Goal: Information Seeking & Learning: Learn about a topic

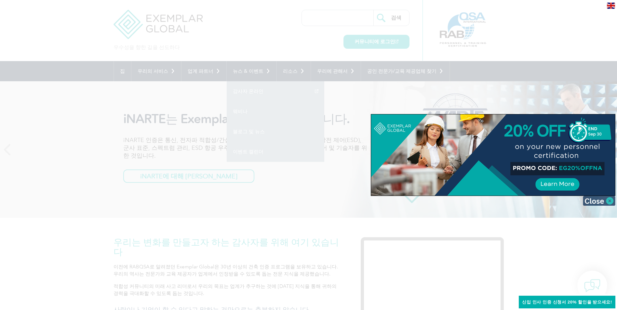
click at [595, 200] on img at bounding box center [599, 201] width 33 height 10
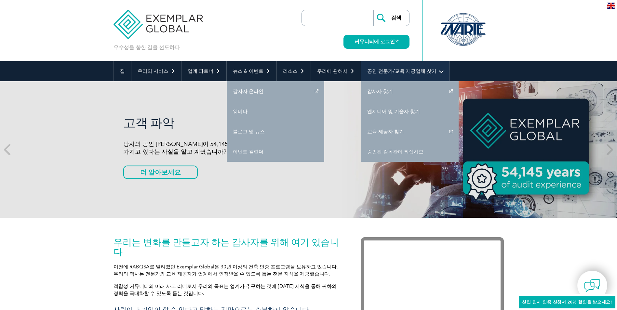
click at [390, 75] on link "공인 전문가/교육 제공업체 찾기" at bounding box center [405, 71] width 89 height 20
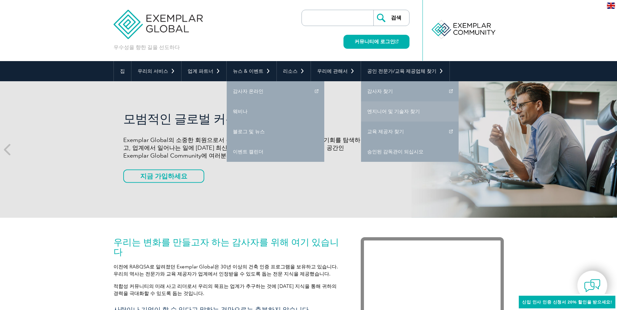
click at [385, 112] on link "엔지니어 및 기술자 찾기" at bounding box center [410, 112] width 98 height 20
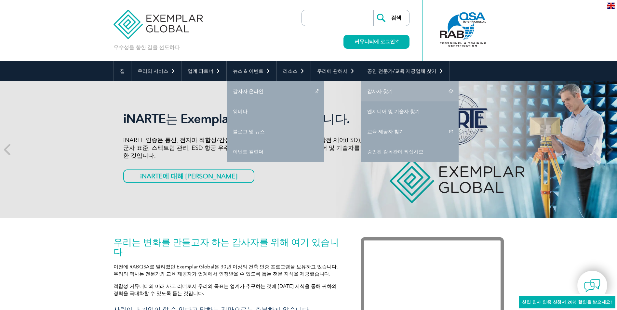
click at [393, 96] on link "감사자 찾기" at bounding box center [410, 91] width 98 height 20
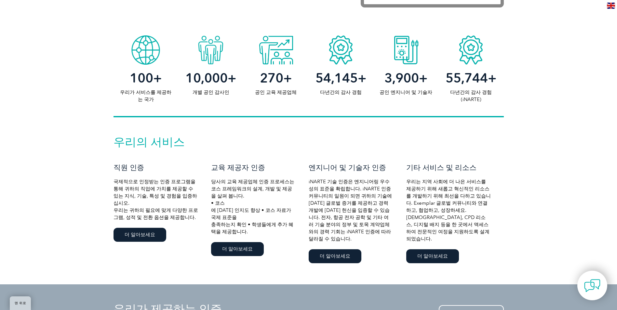
scroll to position [357, 0]
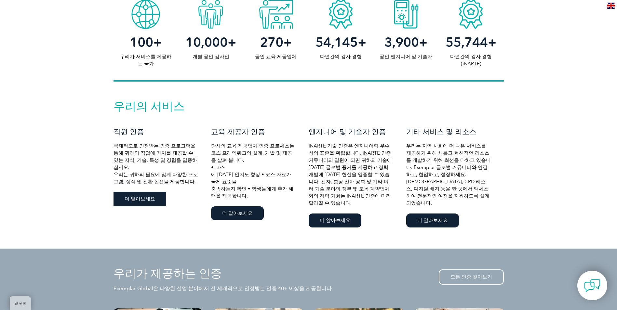
click at [153, 192] on link "더 알아보세요" at bounding box center [140, 199] width 53 height 14
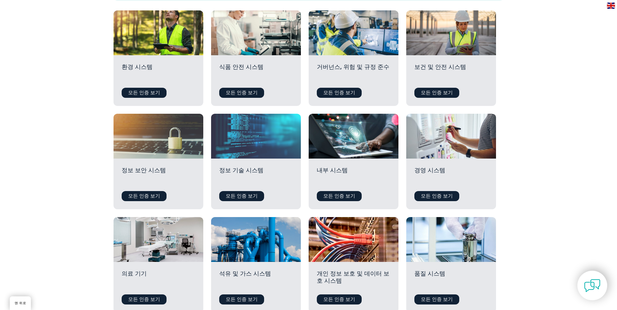
scroll to position [228, 0]
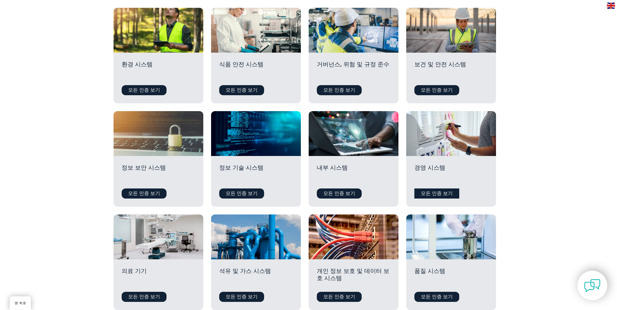
click at [432, 191] on link "모든 인증 보기" at bounding box center [437, 194] width 45 height 10
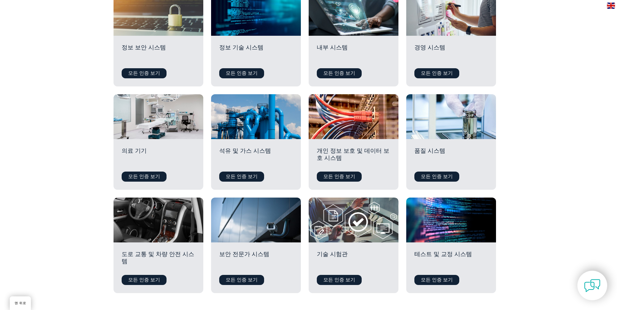
scroll to position [376, 0]
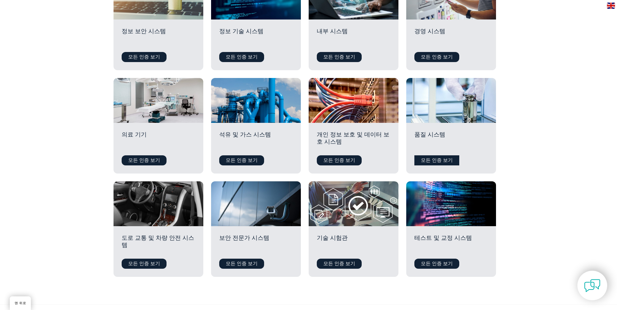
click at [430, 163] on link "모든 인증 보기" at bounding box center [437, 161] width 45 height 10
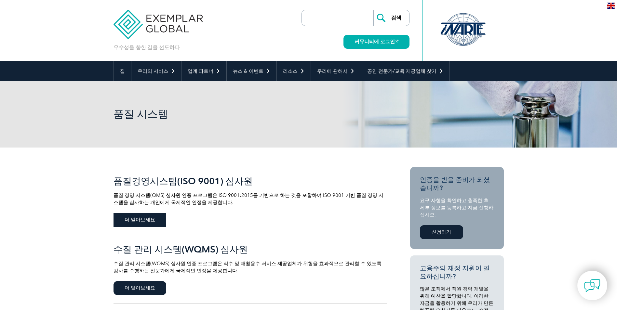
click at [150, 219] on span "더 알아보세요" at bounding box center [140, 220] width 53 height 14
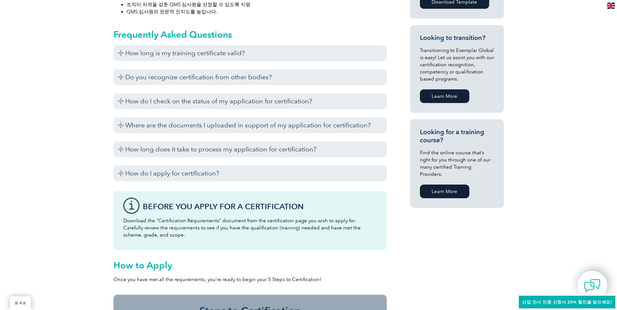
scroll to position [416, 0]
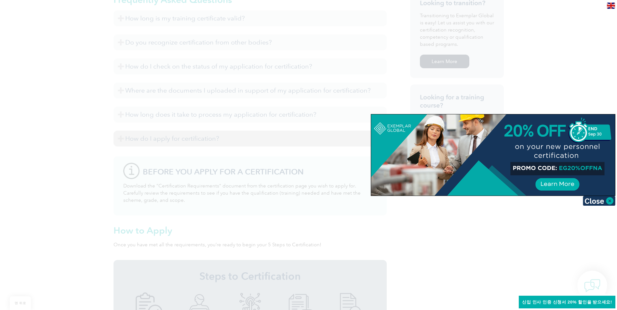
drag, startPoint x: 93, startPoint y: 173, endPoint x: 133, endPoint y: 142, distance: 50.3
click at [91, 145] on div at bounding box center [308, 155] width 617 height 310
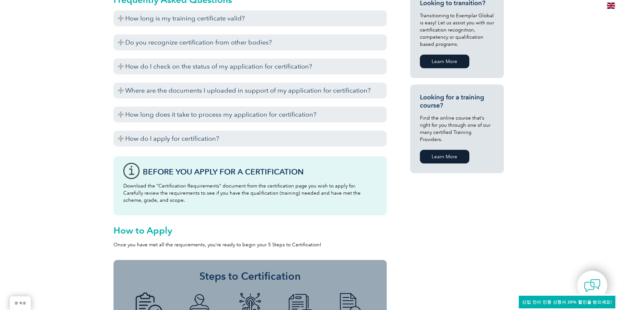
drag, startPoint x: 63, startPoint y: 182, endPoint x: 46, endPoint y: 206, distance: 29.6
click at [46, 206] on div "일반 개요 Exemplar Global의 품질 경영 시스템(QMS) 심사원 인증 프로그램은 ISO 9001:2015 품질 경영 시스템 표준을 …" at bounding box center [308, 74] width 617 height 684
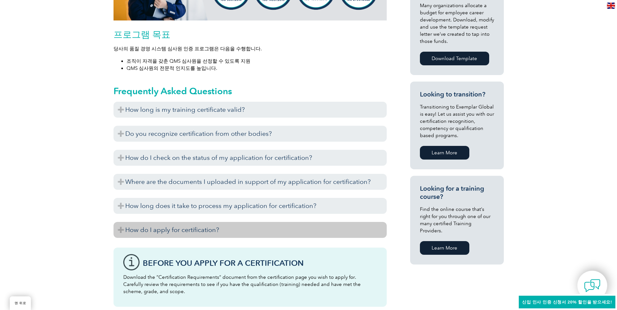
scroll to position [319, 0]
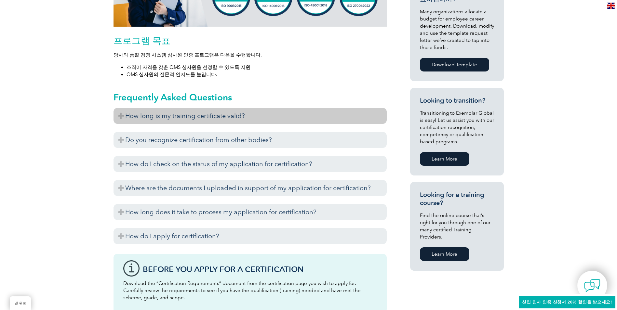
click at [209, 118] on h3 "How long is my training certificate valid?" at bounding box center [250, 116] width 273 height 16
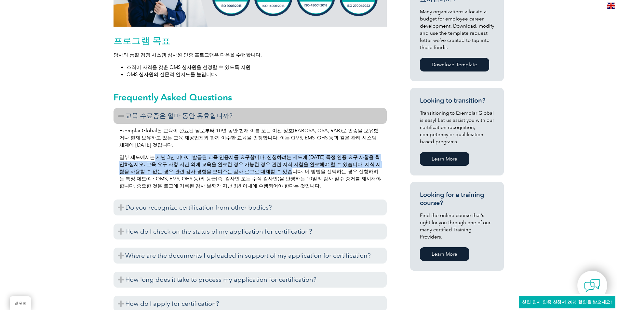
drag, startPoint x: 150, startPoint y: 157, endPoint x: 247, endPoint y: 171, distance: 98.4
click at [247, 171] on p "일부 제도에서는 지난 3년 이내에 발급된 교육 인증서를 요구합니다. 신청하려는 제도에 [DATE] 특정 인증 요구 사항을 확인하십시오. 교육 …" at bounding box center [250, 172] width 262 height 36
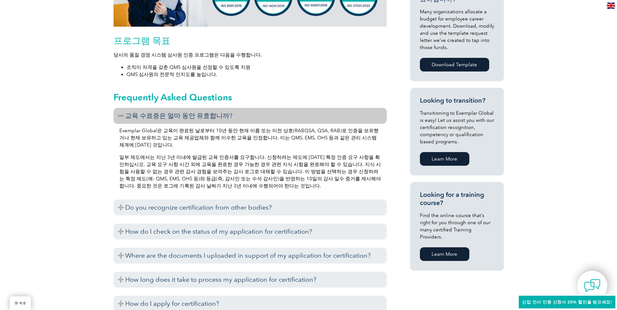
drag, startPoint x: 247, startPoint y: 171, endPoint x: 222, endPoint y: 186, distance: 29.8
click at [222, 186] on p "일부 제도에서는 지난 3년 이내에 발급된 교육 인증서를 요구합니다. 신청하려는 제도에 [DATE] 특정 인증 요구 사항을 확인하십시오. 교육 …" at bounding box center [250, 172] width 262 height 36
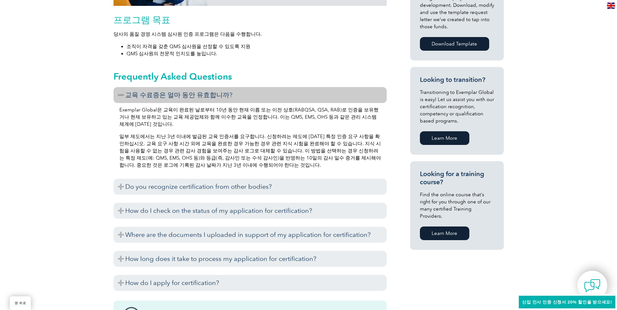
scroll to position [351, 0]
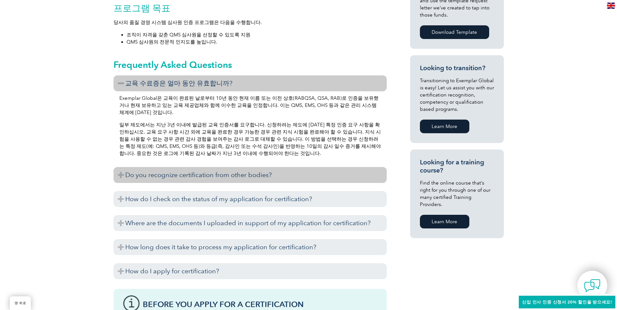
click at [224, 179] on h3 "Do you recognize certification from other bodies?" at bounding box center [250, 175] width 273 height 16
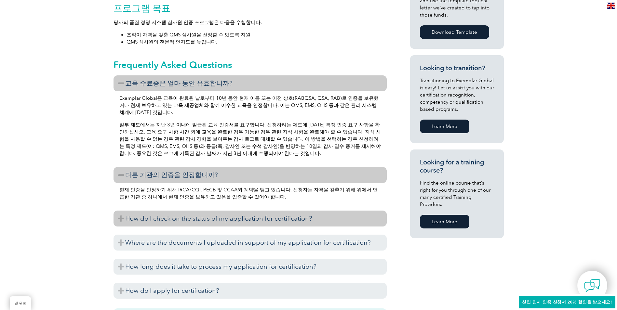
click at [220, 218] on h3 "How do I check on the status of my application for certification?" at bounding box center [250, 219] width 273 height 16
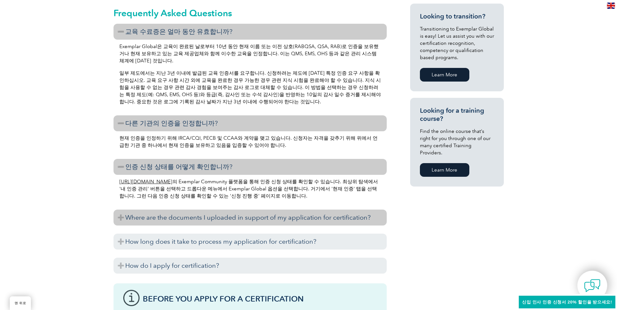
scroll to position [416, 0]
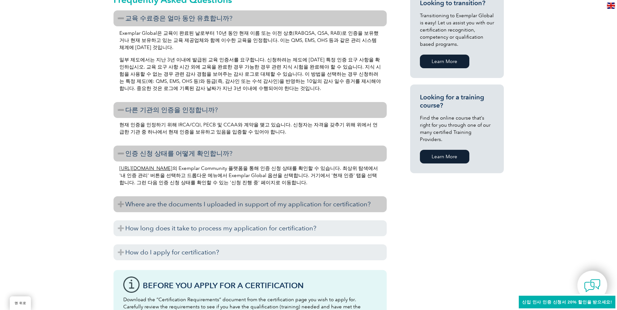
click at [212, 203] on h3 "Where are the documents I uploaded in support of my application for certificati…" at bounding box center [250, 205] width 273 height 16
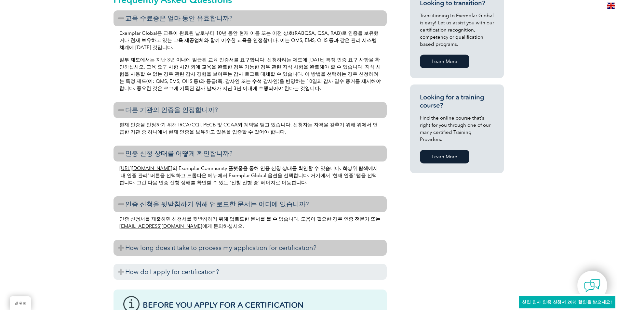
click at [230, 245] on h3 "How long does it take to process my application for certification?" at bounding box center [250, 248] width 273 height 16
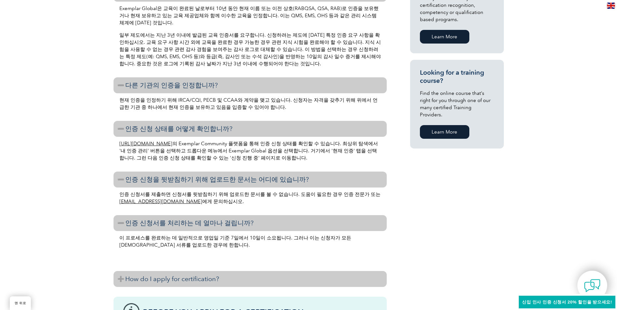
scroll to position [481, 0]
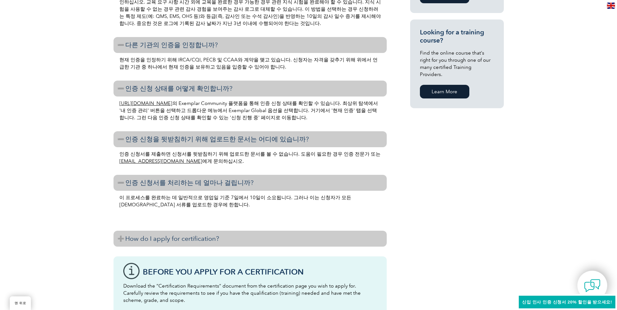
click at [201, 235] on h3 "How do I apply for certification?" at bounding box center [250, 239] width 273 height 16
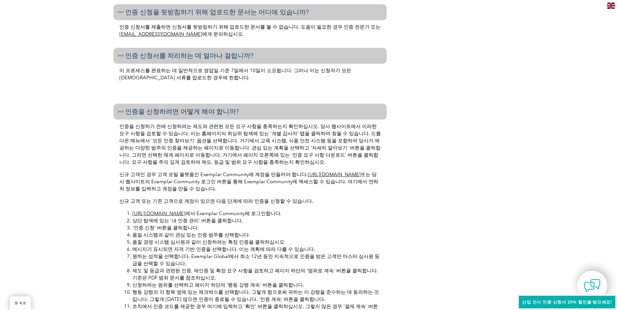
scroll to position [644, 0]
